Goal: Task Accomplishment & Management: Manage account settings

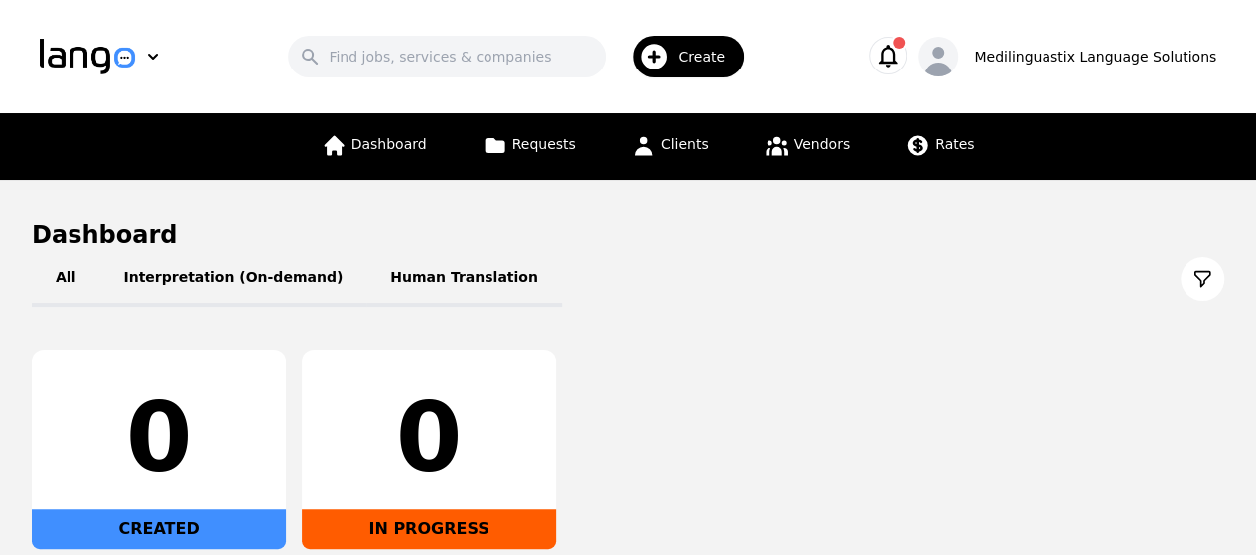
click at [902, 55] on icon "button" at bounding box center [888, 56] width 28 height 28
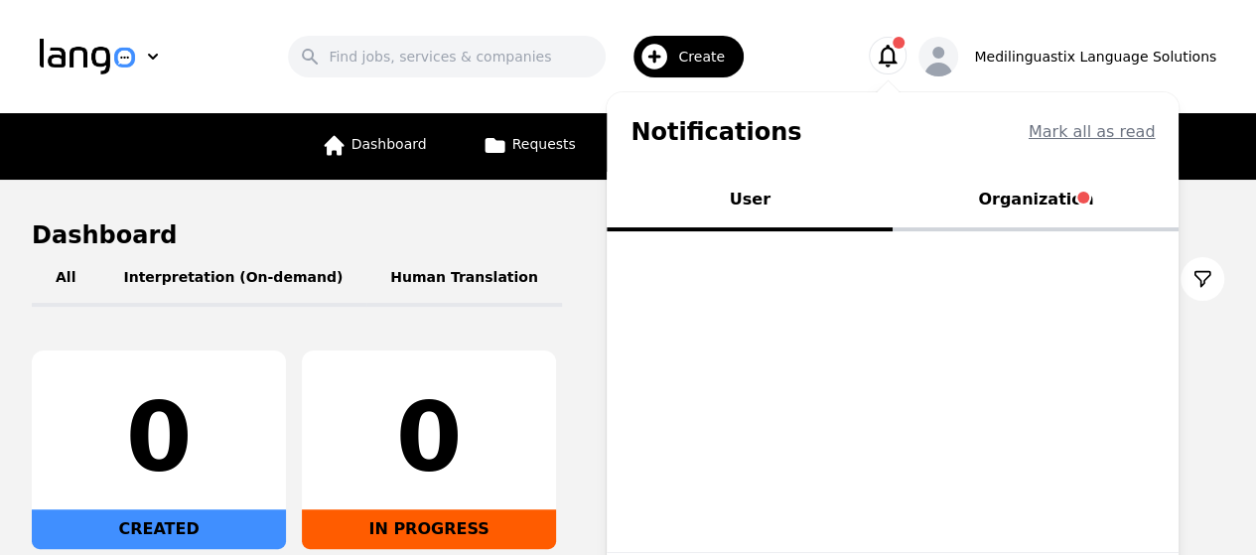
click at [1047, 195] on button "Organization" at bounding box center [1036, 202] width 286 height 60
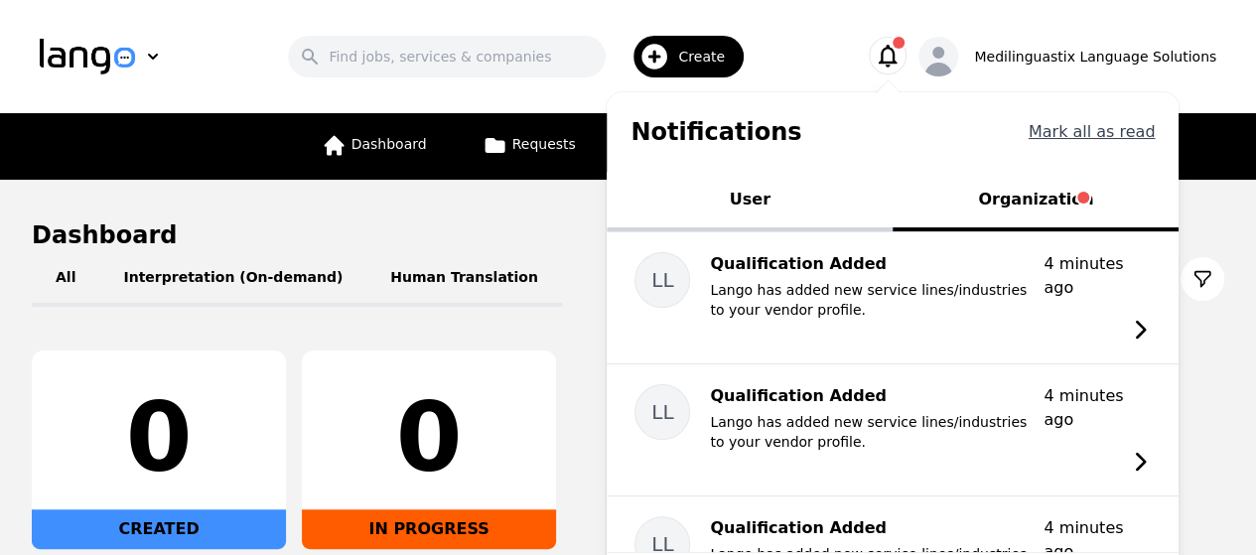
click at [1142, 128] on button "Mark all as read" at bounding box center [1092, 132] width 127 height 24
